Goal: Task Accomplishment & Management: Use online tool/utility

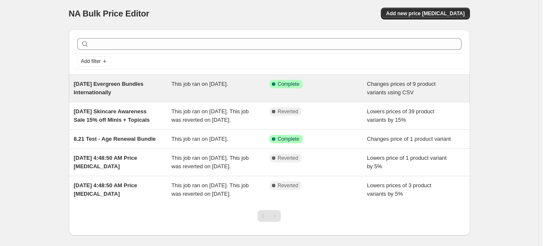
scroll to position [2, 0]
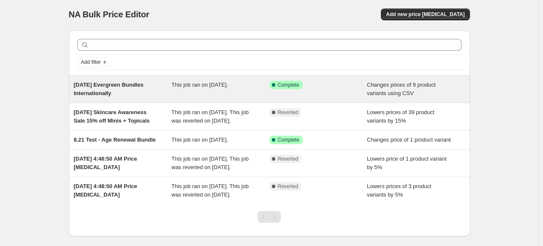
click at [228, 84] on span "This job ran on [DATE]." at bounding box center [199, 85] width 57 height 6
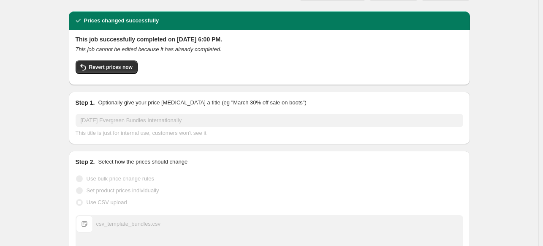
scroll to position [19, 0]
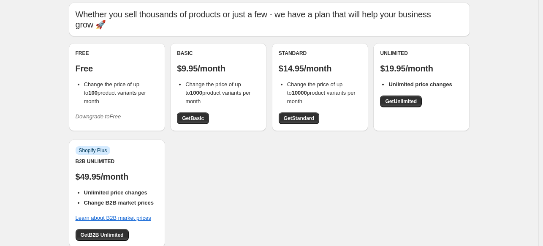
scroll to position [28, 0]
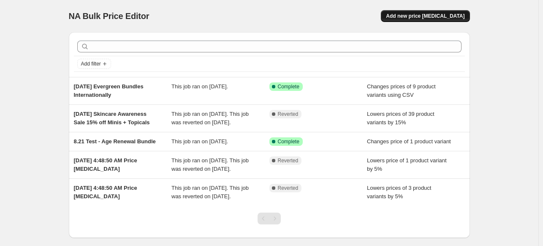
click at [455, 11] on button "Add new price [MEDICAL_DATA]" at bounding box center [425, 16] width 89 height 12
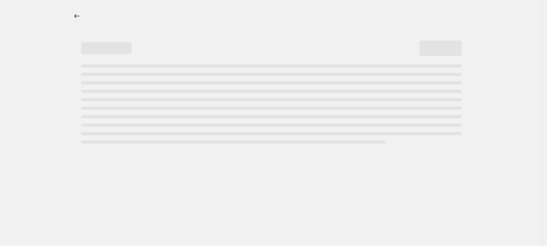
select select "percentage"
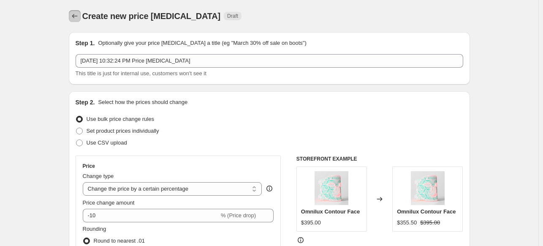
click at [79, 18] on icon "Price change jobs" at bounding box center [75, 16] width 8 height 8
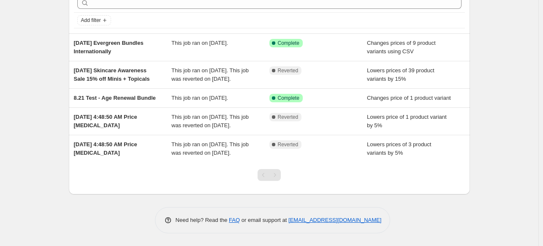
scroll to position [68, 0]
